Goal: Register for event/course

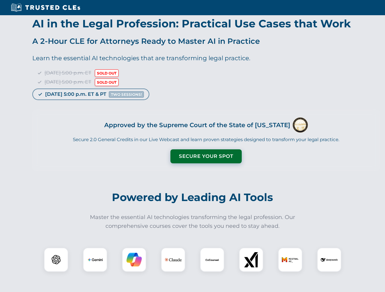
click at [206, 157] on button "Secure Your Spot" at bounding box center [205, 157] width 71 height 14
click at [56, 260] on img at bounding box center [56, 260] width 18 height 18
click at [95, 260] on img at bounding box center [94, 260] width 15 height 15
click at [134, 260] on img at bounding box center [133, 260] width 15 height 15
click at [173, 260] on img at bounding box center [172, 260] width 17 height 17
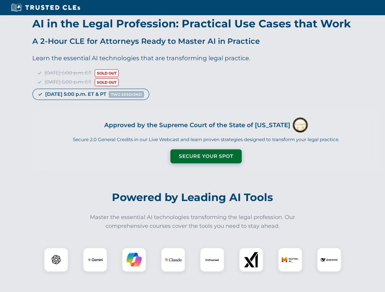
click at [212, 260] on img at bounding box center [211, 260] width 15 height 15
click at [251, 260] on img at bounding box center [250, 260] width 15 height 15
click at [290, 260] on img at bounding box center [289, 260] width 17 height 17
